Goal: Navigation & Orientation: Find specific page/section

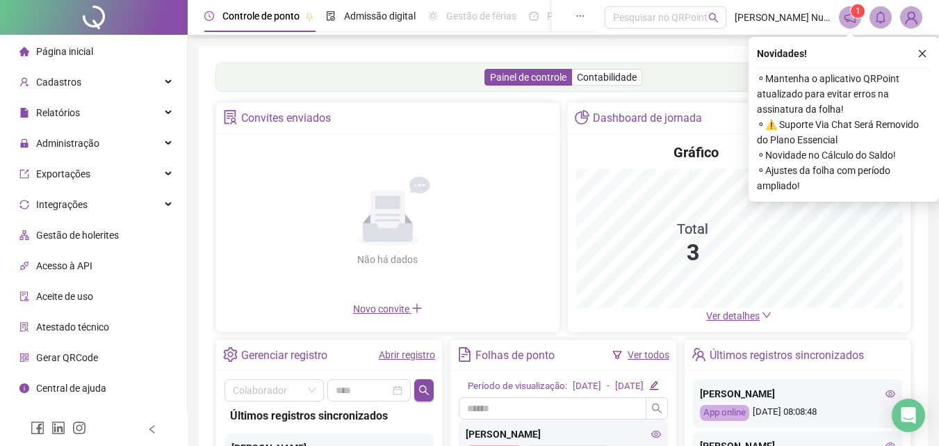
click at [922, 54] on icon "close" at bounding box center [923, 54] width 8 height 8
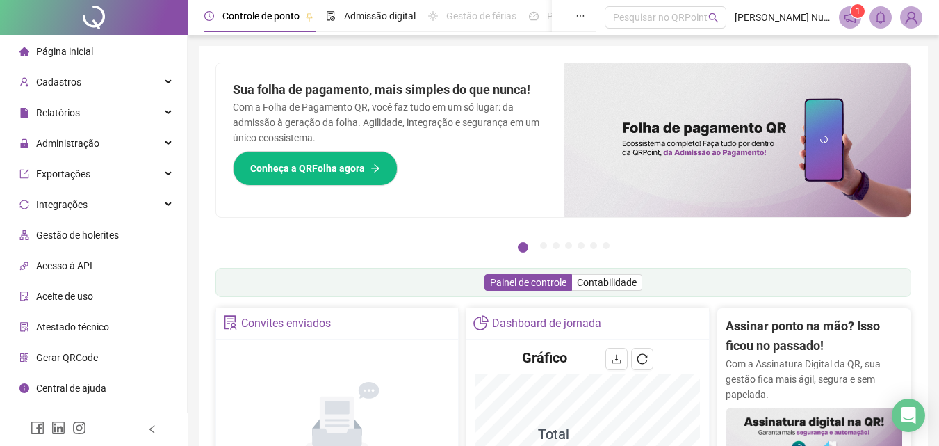
click at [916, 17] on img at bounding box center [911, 17] width 21 height 21
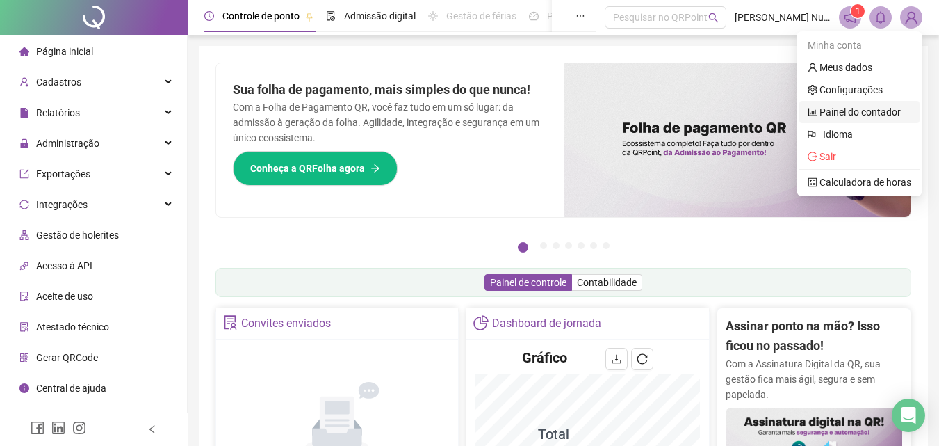
click at [871, 108] on link "Painel do contador" at bounding box center [854, 111] width 93 height 11
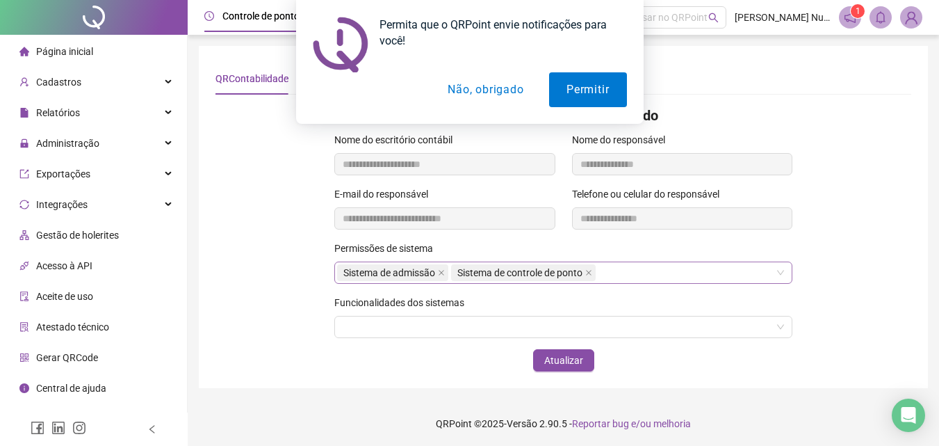
click at [640, 276] on div "Sistema de admissão Sistema de controle de ponto" at bounding box center [563, 272] width 458 height 22
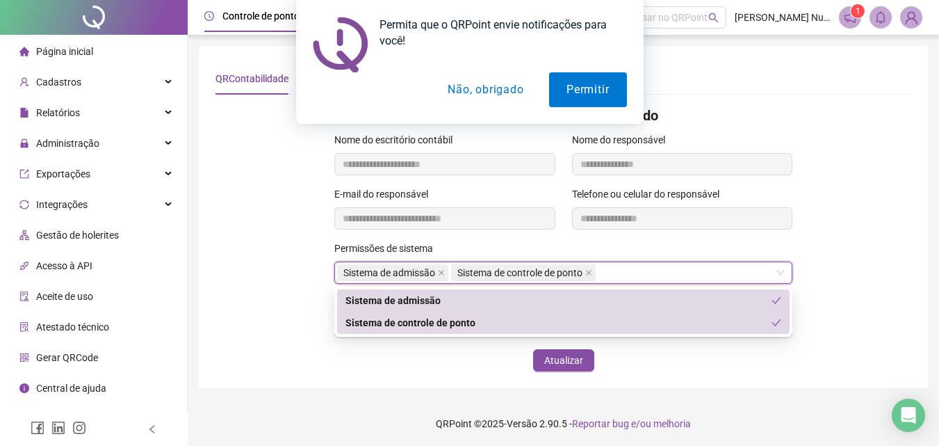
click at [864, 206] on div "**********" at bounding box center [563, 213] width 712 height 54
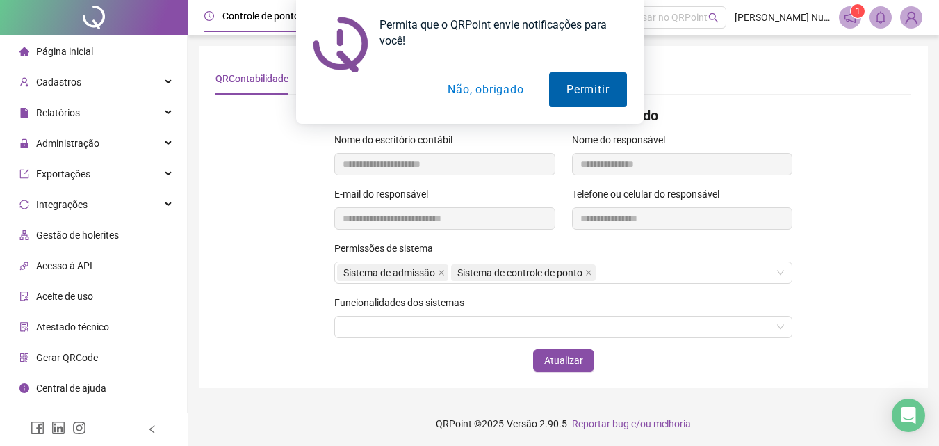
click at [586, 83] on button "Permitir" at bounding box center [587, 89] width 77 height 35
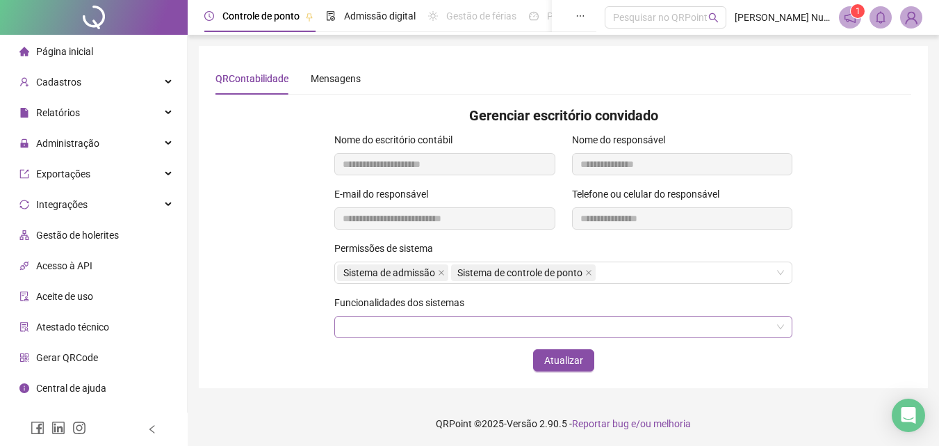
click at [398, 327] on div at bounding box center [563, 327] width 458 height 22
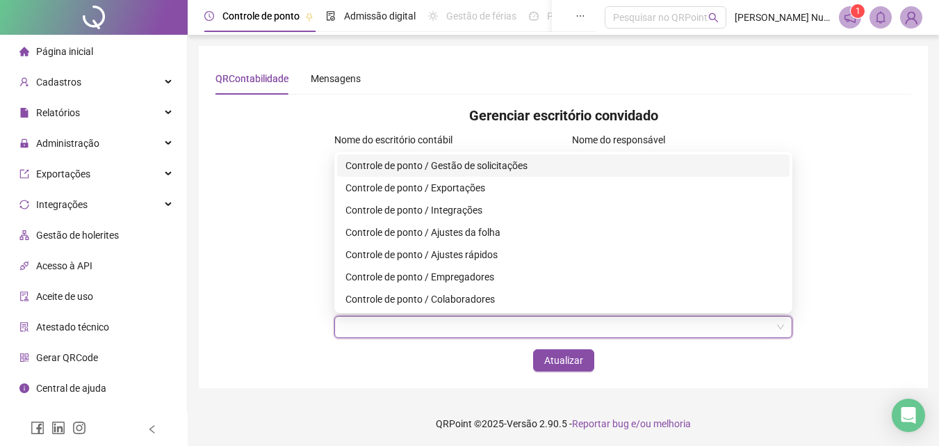
click at [479, 170] on div "Controle de ponto / Gestão de solicitações" at bounding box center [563, 165] width 436 height 15
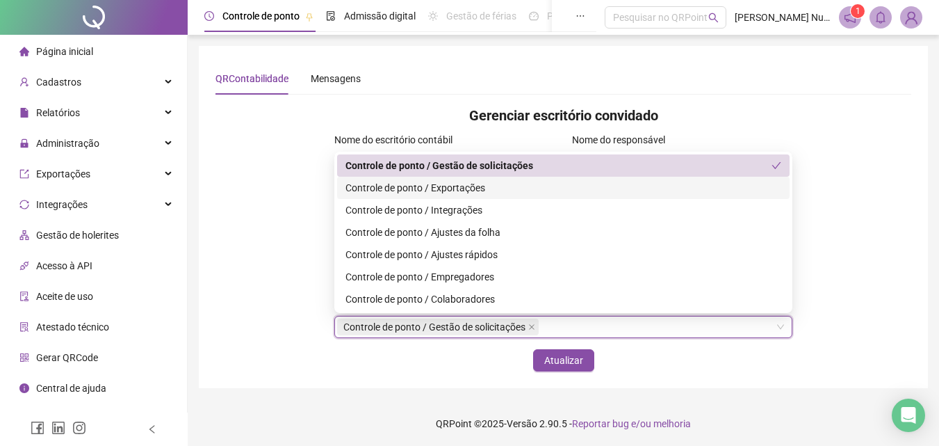
click at [470, 189] on div "Controle de ponto / Exportações" at bounding box center [563, 187] width 436 height 15
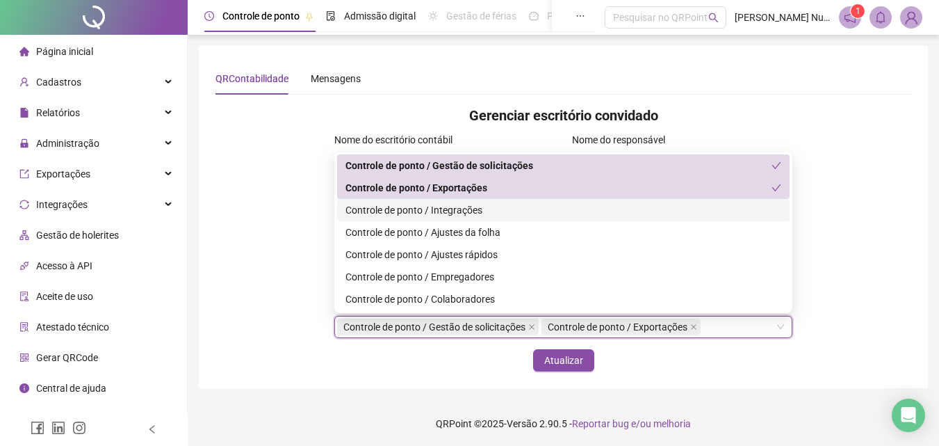
click at [461, 213] on div "Controle de ponto / Integrações" at bounding box center [563, 209] width 436 height 15
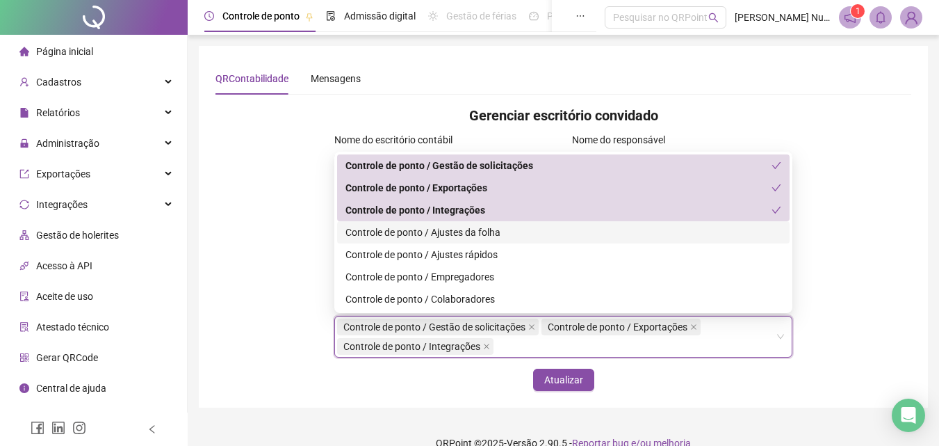
click at [457, 240] on div "Controle de ponto / Ajustes da folha" at bounding box center [563, 232] width 453 height 22
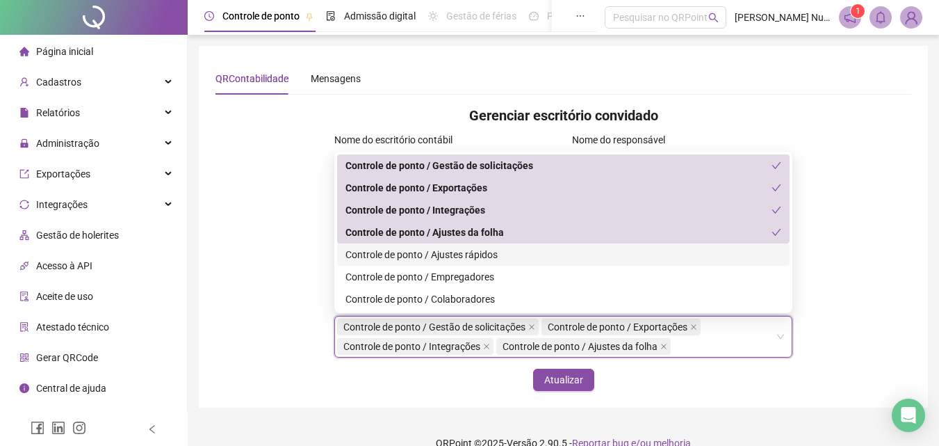
drag, startPoint x: 455, startPoint y: 251, endPoint x: 455, endPoint y: 271, distance: 20.2
click at [455, 252] on div "Controle de ponto / Ajustes rápidos" at bounding box center [563, 254] width 436 height 15
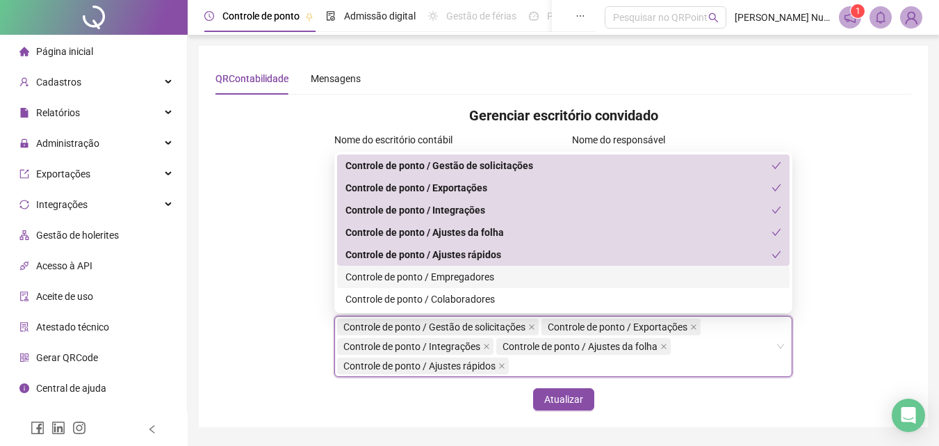
click at [454, 282] on div "Controle de ponto / Empregadores" at bounding box center [563, 276] width 436 height 15
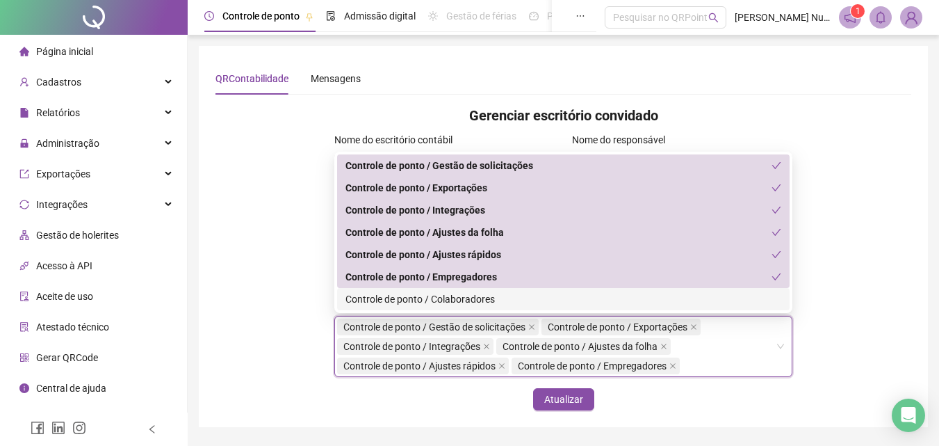
click at [448, 305] on div "Controle de ponto / Colaboradores" at bounding box center [563, 298] width 436 height 15
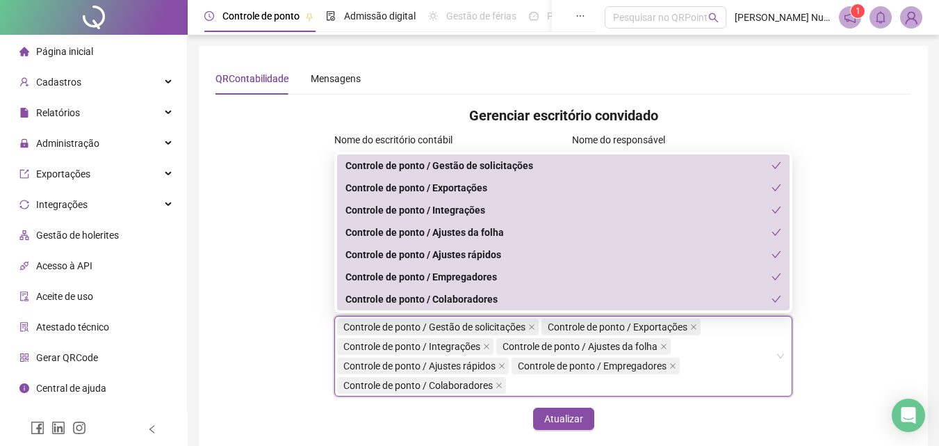
scroll to position [60, 0]
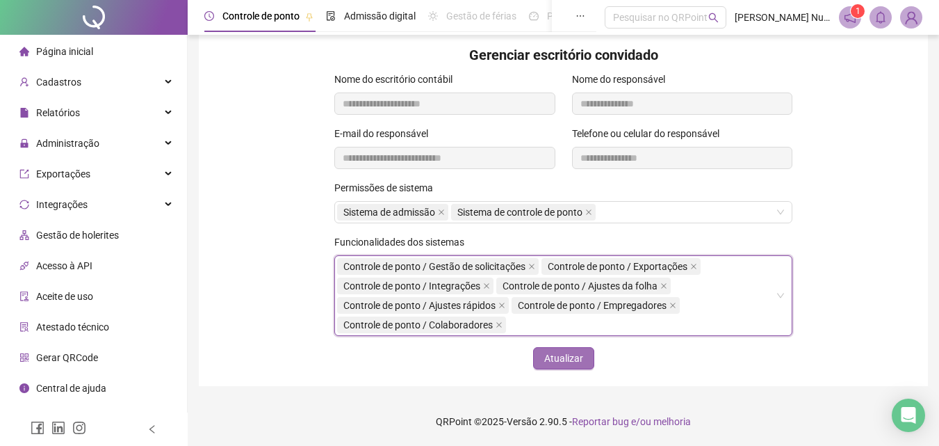
click at [548, 360] on span "Atualizar" at bounding box center [563, 357] width 39 height 15
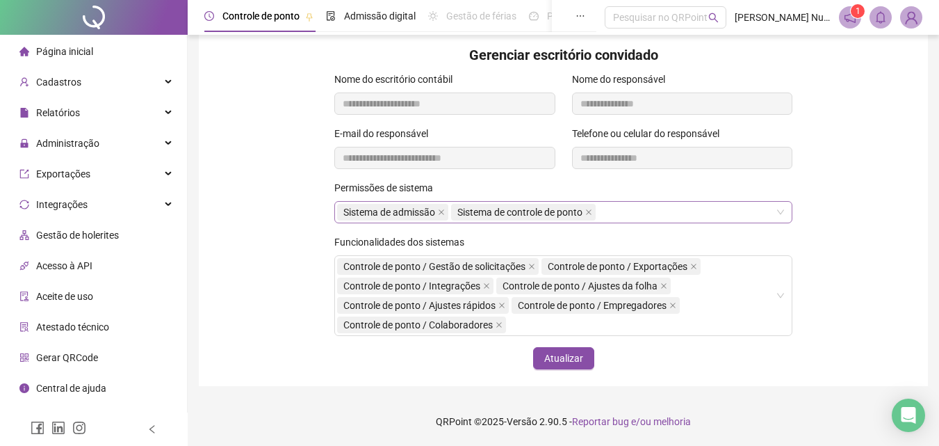
click at [671, 207] on div "Sistema de admissão Sistema de controle de ponto" at bounding box center [563, 212] width 458 height 22
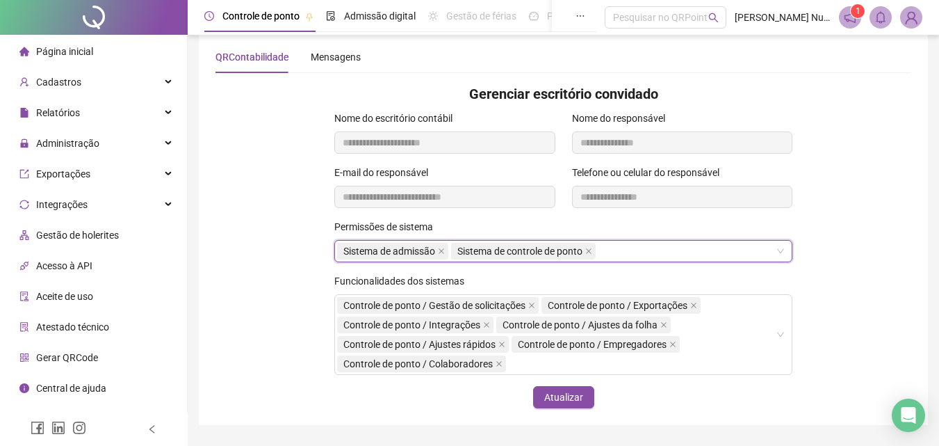
scroll to position [0, 0]
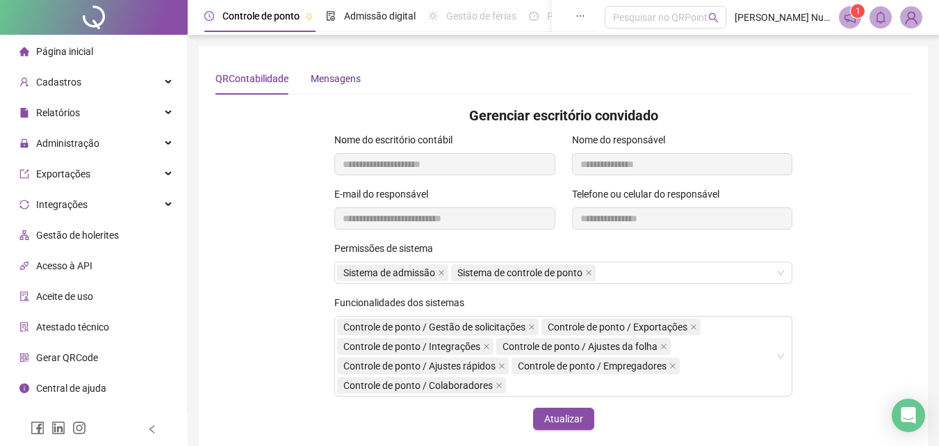
click at [327, 80] on div "Mensagens" at bounding box center [336, 78] width 50 height 15
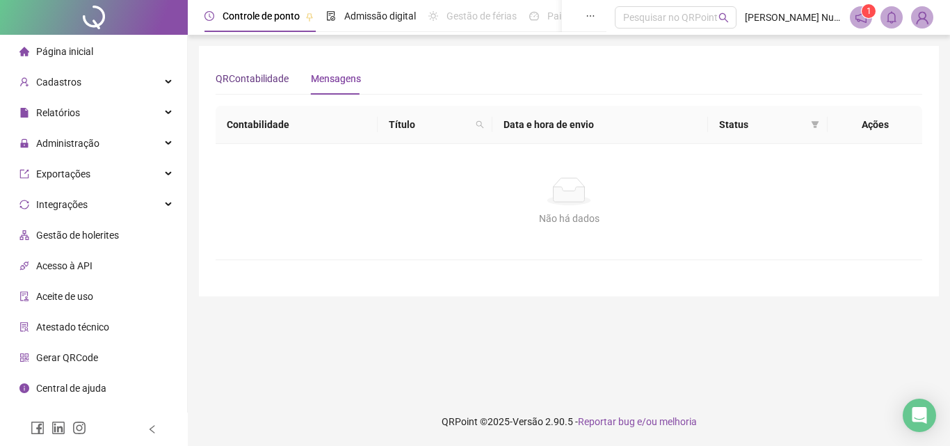
click at [261, 84] on div "QRContabilidade" at bounding box center [251, 78] width 73 height 15
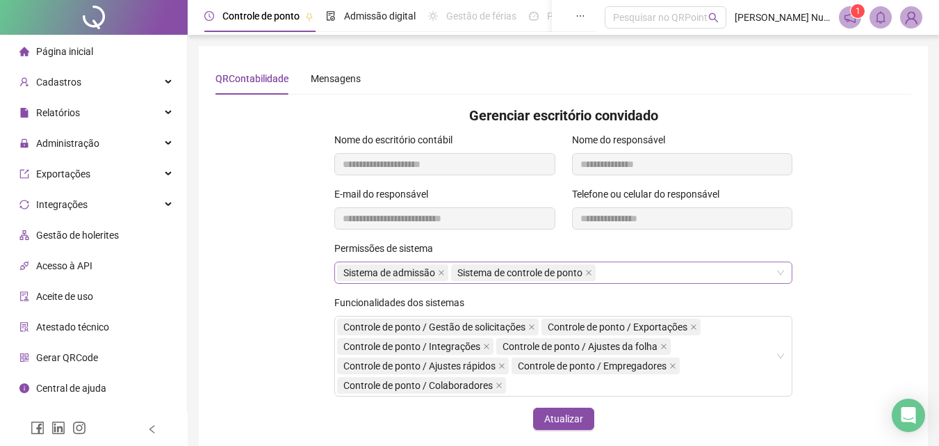
click at [674, 270] on div "Sistema de admissão Sistema de controle de ponto" at bounding box center [563, 272] width 458 height 22
click at [67, 55] on span "Página inicial" at bounding box center [64, 51] width 57 height 11
